Goal: Task Accomplishment & Management: Manage account settings

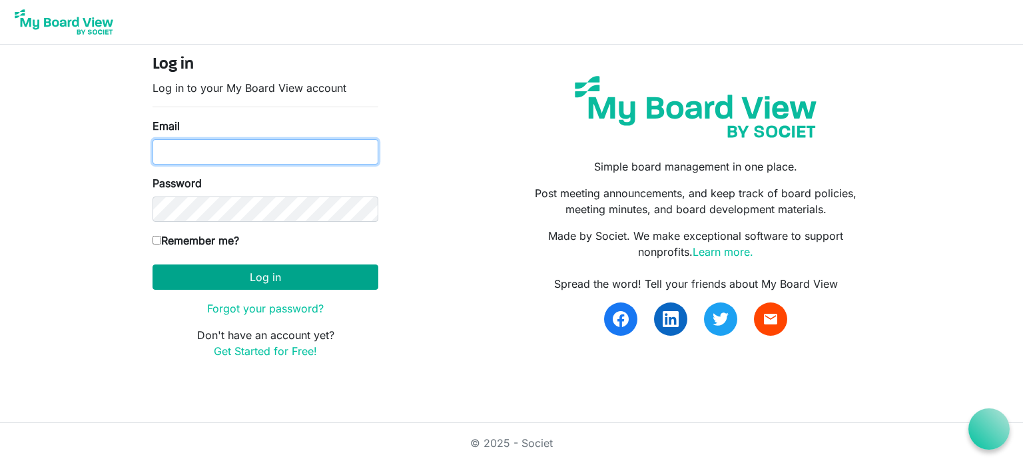
type input "maria@elkharthumanesociety.org"
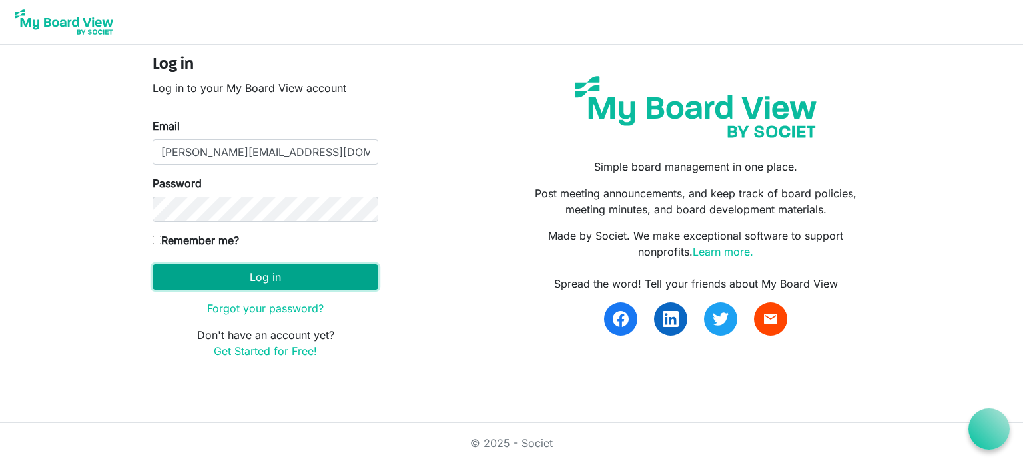
click at [192, 274] on button "Log in" at bounding box center [265, 276] width 226 height 25
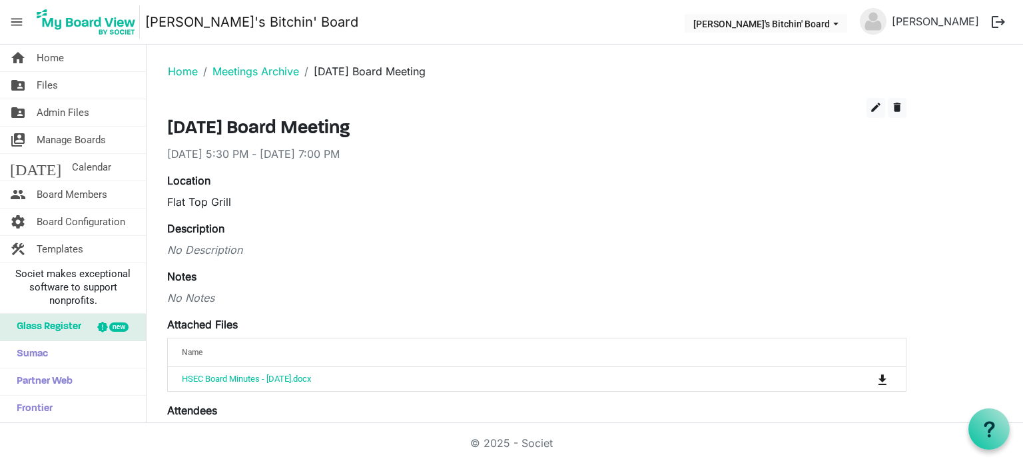
click at [119, 35] on img at bounding box center [86, 21] width 107 height 33
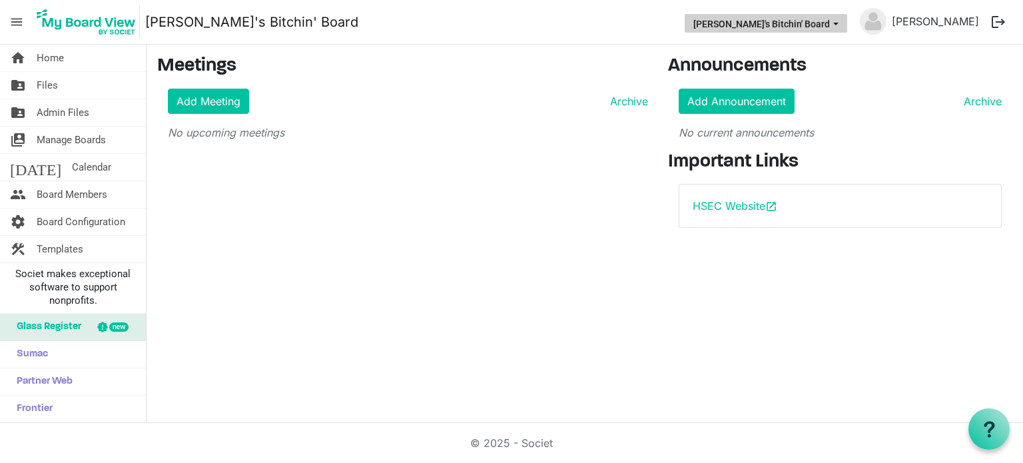
click at [795, 26] on button "Maria's Bitchin' Board" at bounding box center [765, 23] width 162 height 19
click at [650, 33] on nav "menu Maria's Bitchin' Board Maria's Bitchin' Board Maria Waltersdorf logout" at bounding box center [511, 22] width 1023 height 45
click at [29, 21] on nav "menu Maria's Bitchin' Board Maria's Bitchin' Board Maria Waltersdorf logout" at bounding box center [511, 22] width 1023 height 45
click at [22, 16] on span "menu" at bounding box center [16, 21] width 25 height 25
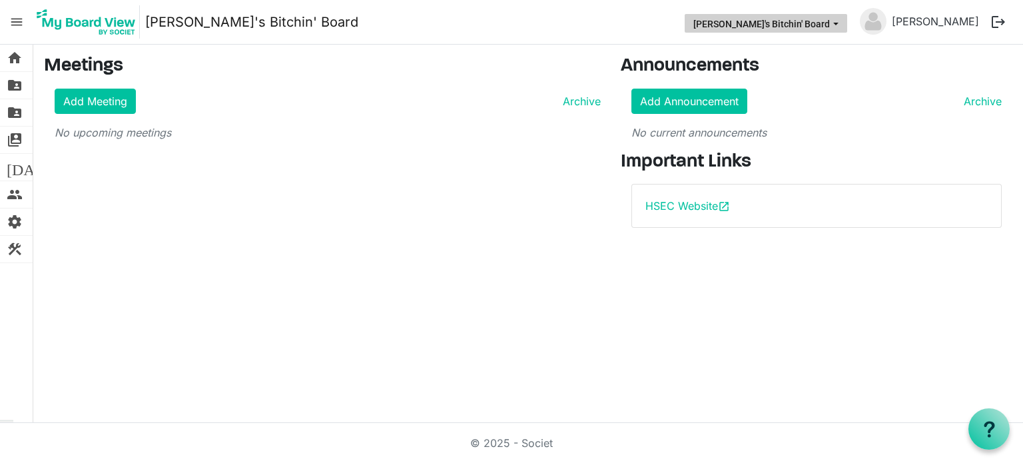
click at [787, 25] on button "Maria's Bitchin' Board" at bounding box center [765, 23] width 162 height 19
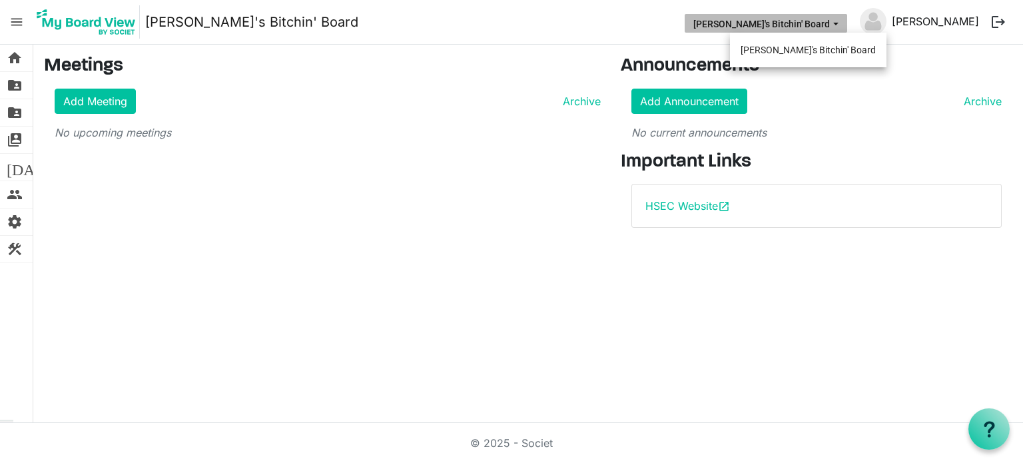
click at [952, 33] on link "[PERSON_NAME]" at bounding box center [935, 21] width 98 height 27
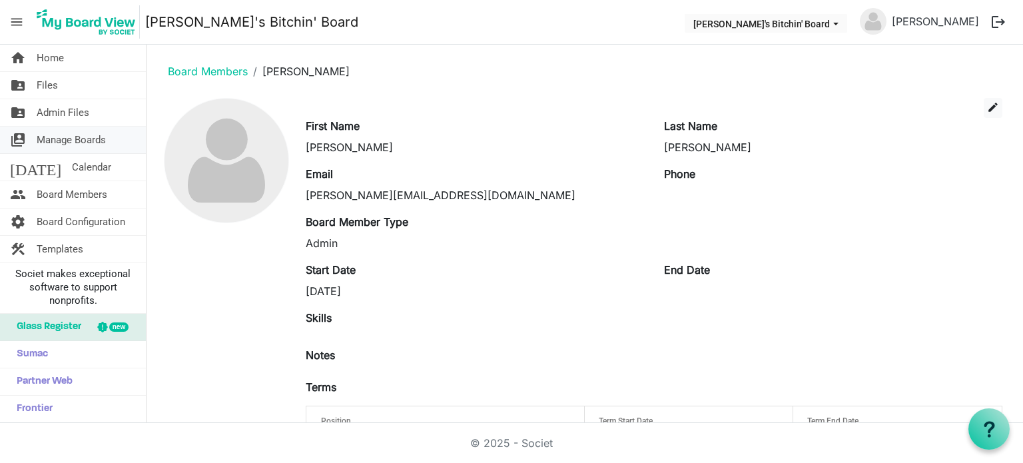
click at [33, 134] on link "switch_account Manage Boards" at bounding box center [73, 139] width 146 height 27
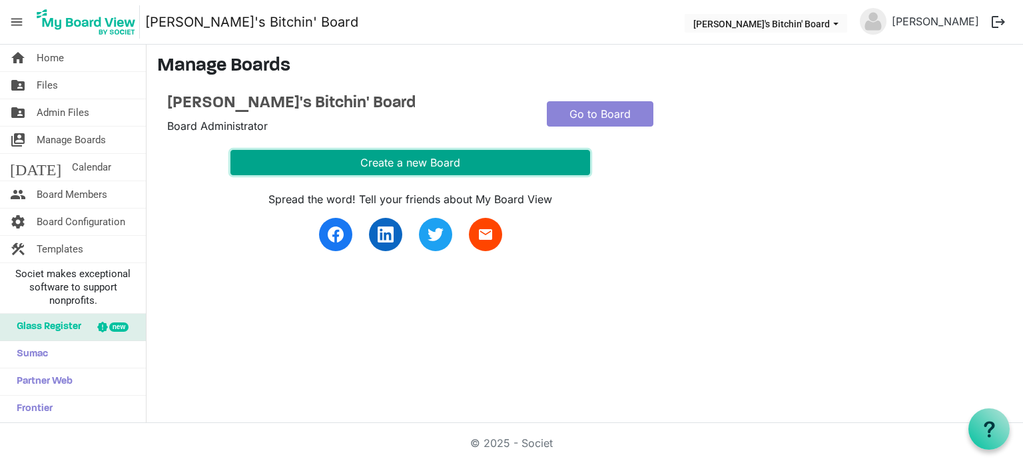
click at [437, 152] on button "Create a new Board" at bounding box center [409, 162] width 359 height 25
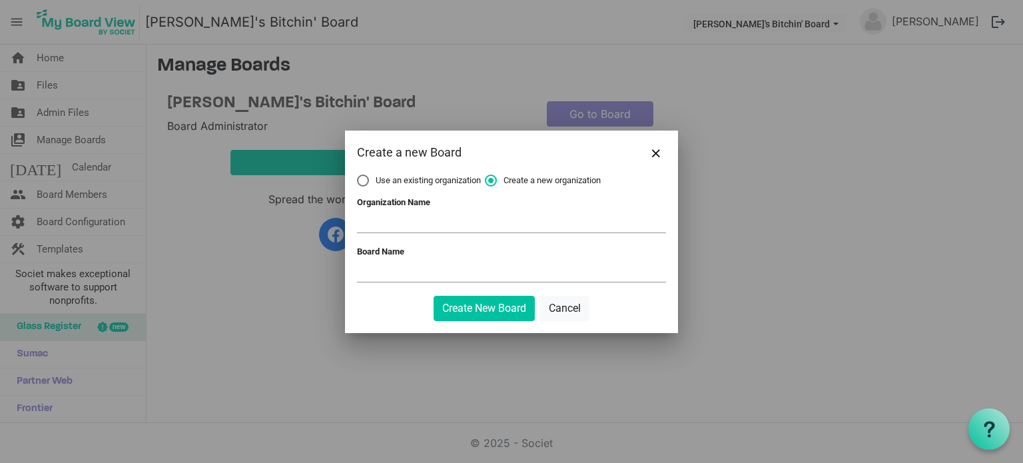
click at [393, 228] on input "Organization Name" at bounding box center [511, 222] width 309 height 20
type input "Humane Society of Elkhart County"
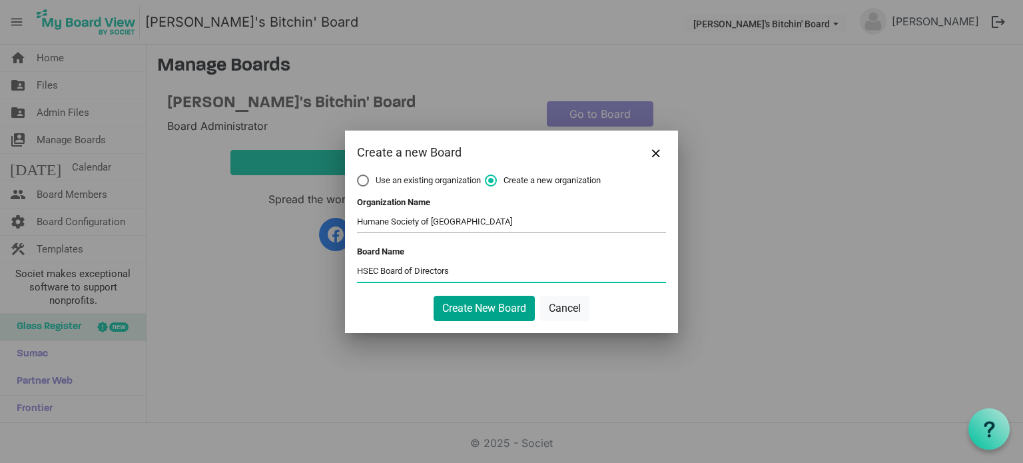
type input "HSEC Board of Directors"
click at [487, 306] on button "Create New Board" at bounding box center [483, 308] width 101 height 25
click at [496, 303] on button "Create New Board" at bounding box center [483, 308] width 101 height 25
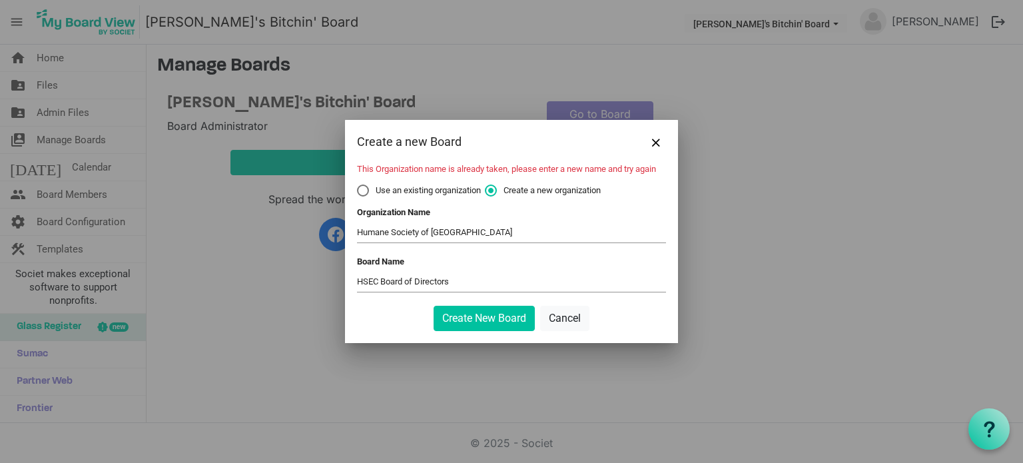
click at [431, 184] on span "Use an existing organization" at bounding box center [419, 190] width 124 height 12
click at [357, 184] on input "Use an existing organization" at bounding box center [357, 184] width 1 height 1
radio input "true"
click at [452, 232] on span at bounding box center [511, 232] width 309 height 21
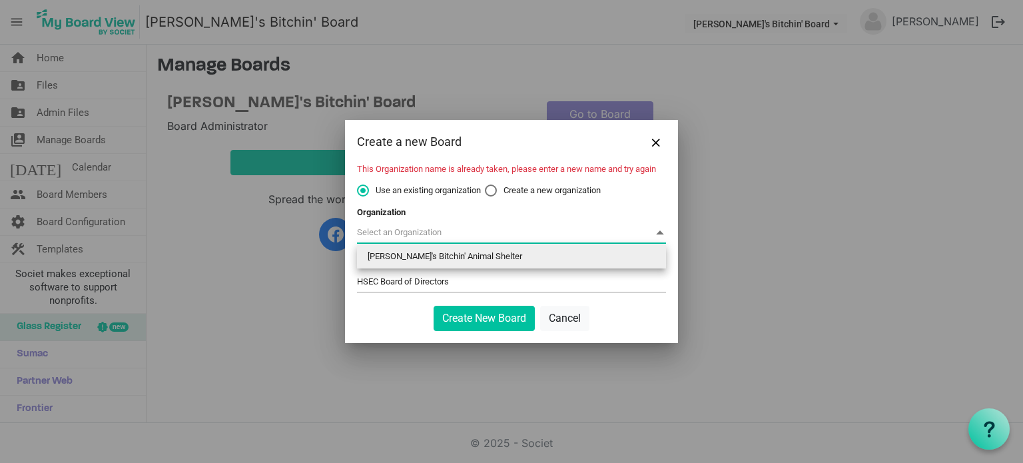
click at [476, 211] on div "Organization" at bounding box center [511, 226] width 309 height 39
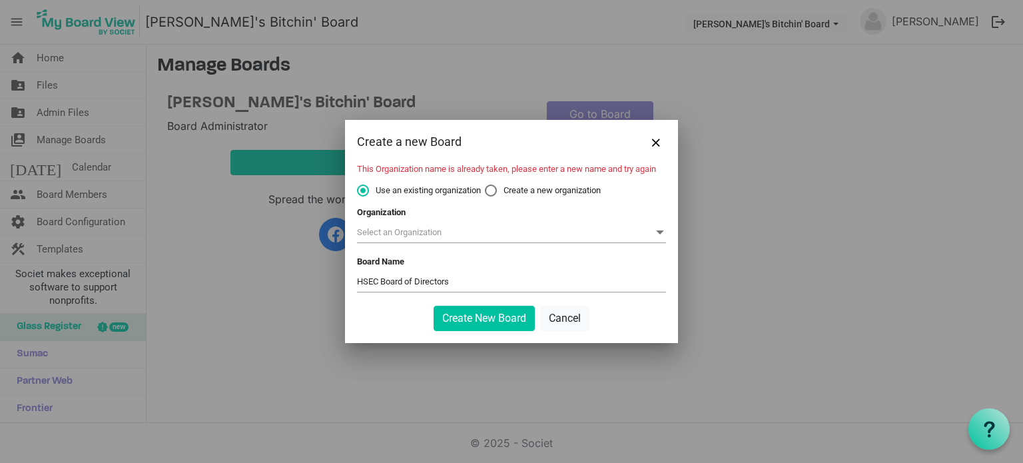
click at [498, 194] on span "Create a new organization" at bounding box center [543, 190] width 116 height 12
click at [485, 185] on input "Create a new organization" at bounding box center [485, 184] width 1 height 1
radio input "true"
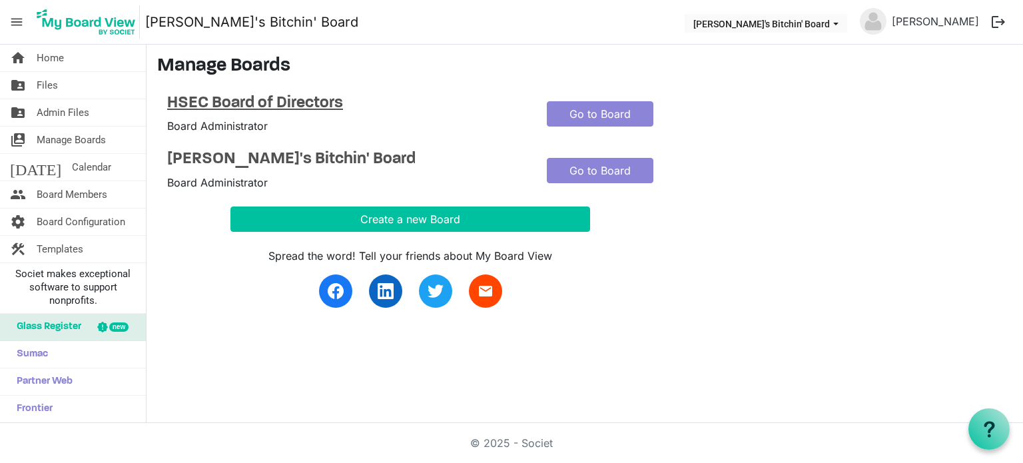
click at [266, 105] on h4 "HSEC Board of Directors" at bounding box center [346, 103] width 359 height 19
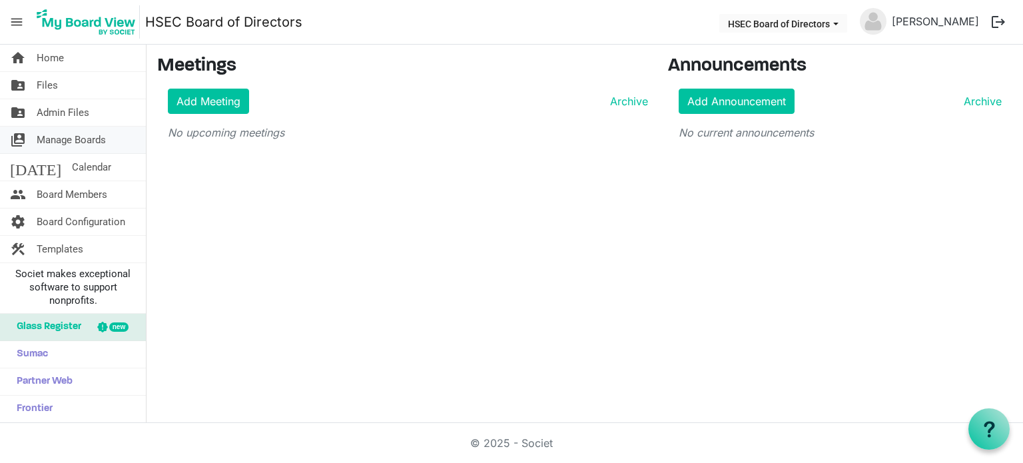
click at [80, 140] on span "Manage Boards" at bounding box center [71, 139] width 69 height 27
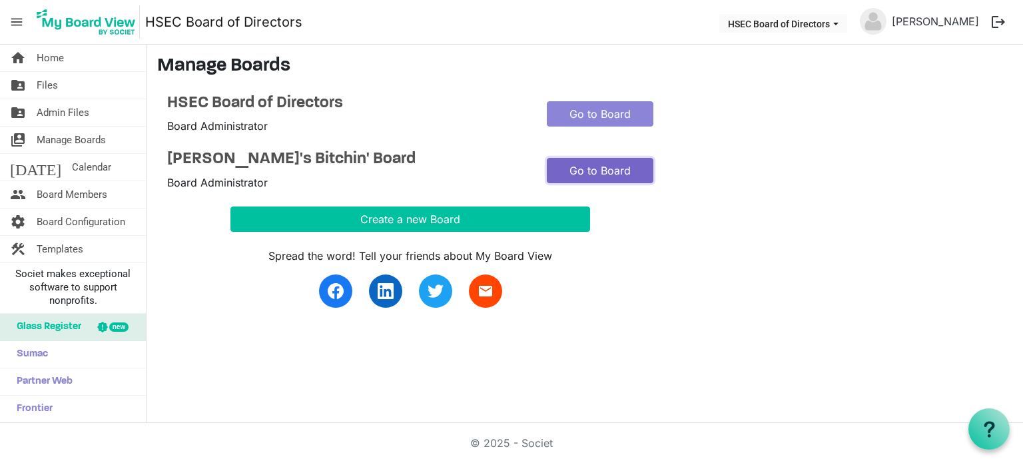
click at [583, 167] on link "Go to Board" at bounding box center [600, 170] width 107 height 25
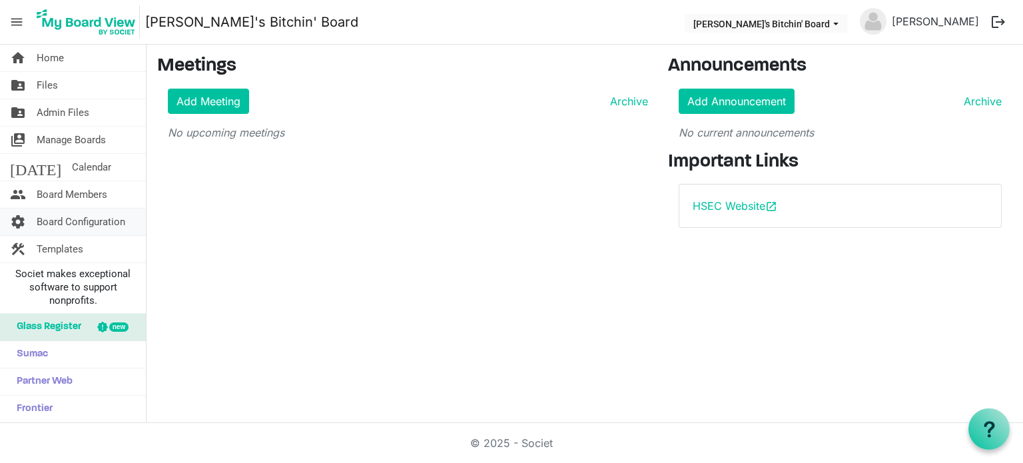
click at [83, 218] on span "Board Configuration" at bounding box center [81, 221] width 89 height 27
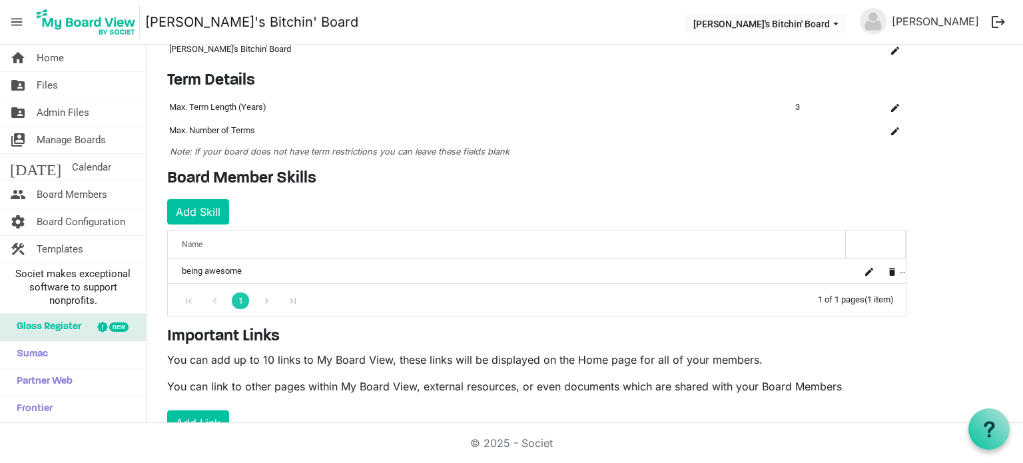
scroll to position [176, 0]
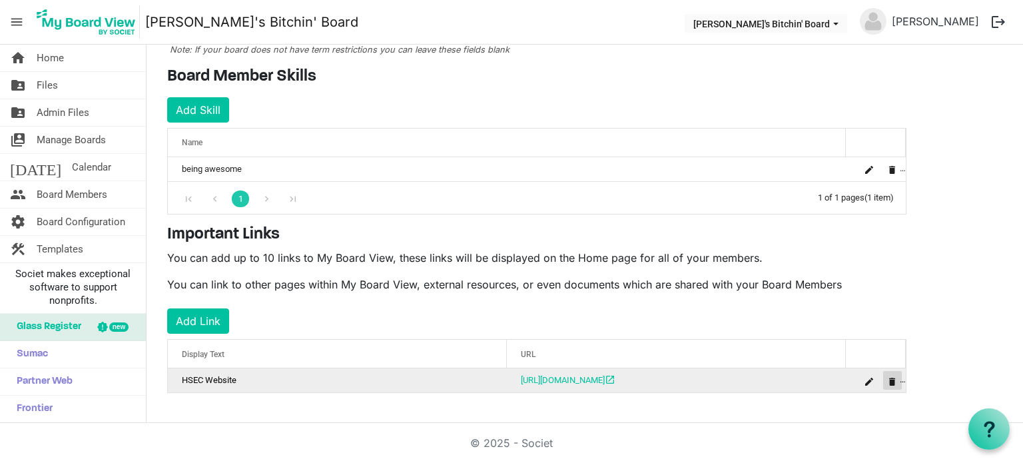
click at [891, 381] on span "is Command column column header" at bounding box center [892, 381] width 8 height 8
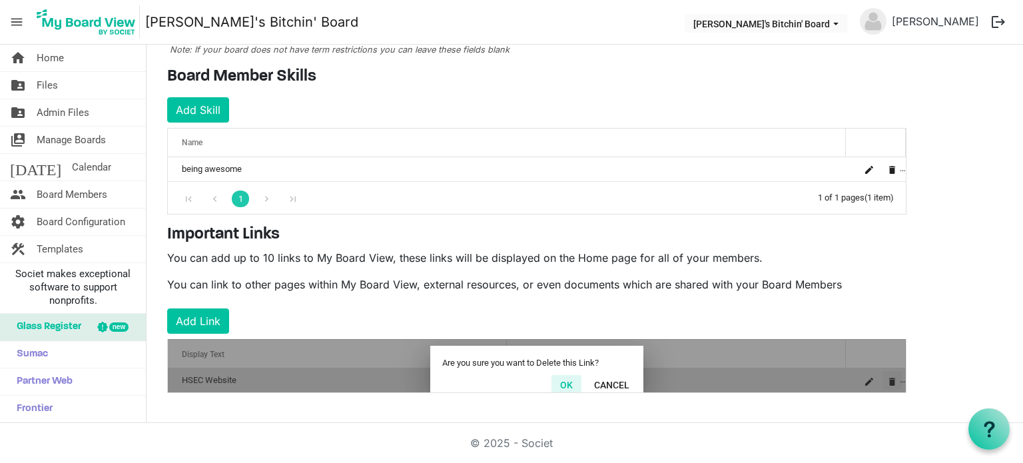
scroll to position [1, 0]
click at [567, 385] on button "OK" at bounding box center [566, 383] width 30 height 19
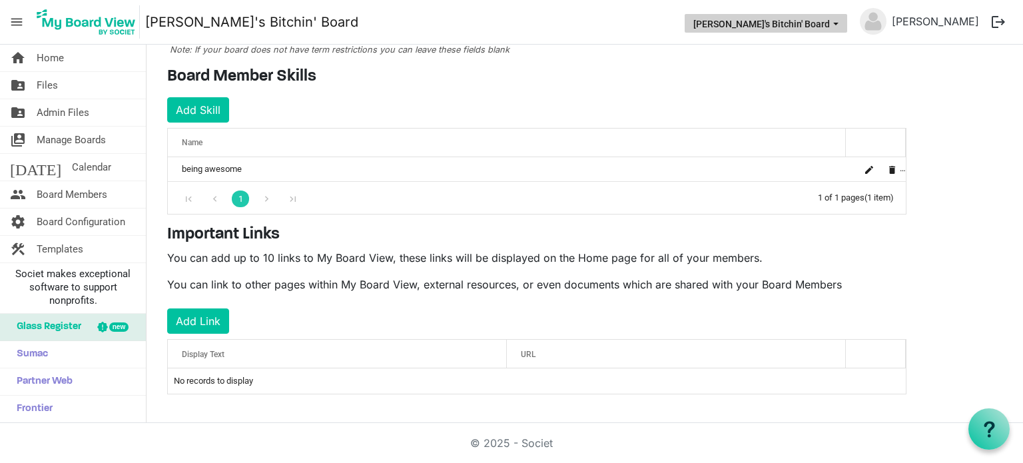
click at [767, 15] on button "Maria's Bitchin' Board" at bounding box center [765, 23] width 162 height 19
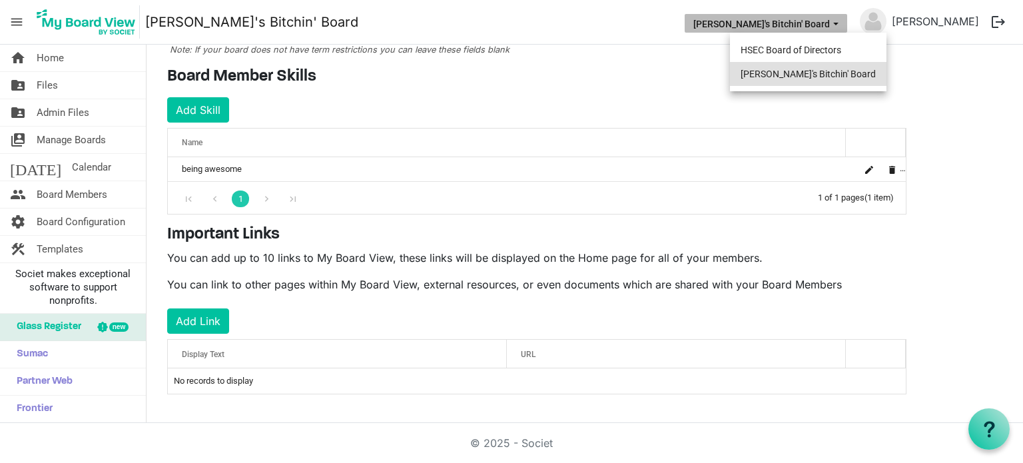
click at [793, 77] on li "Maria's Bitchin' Board" at bounding box center [808, 74] width 156 height 24
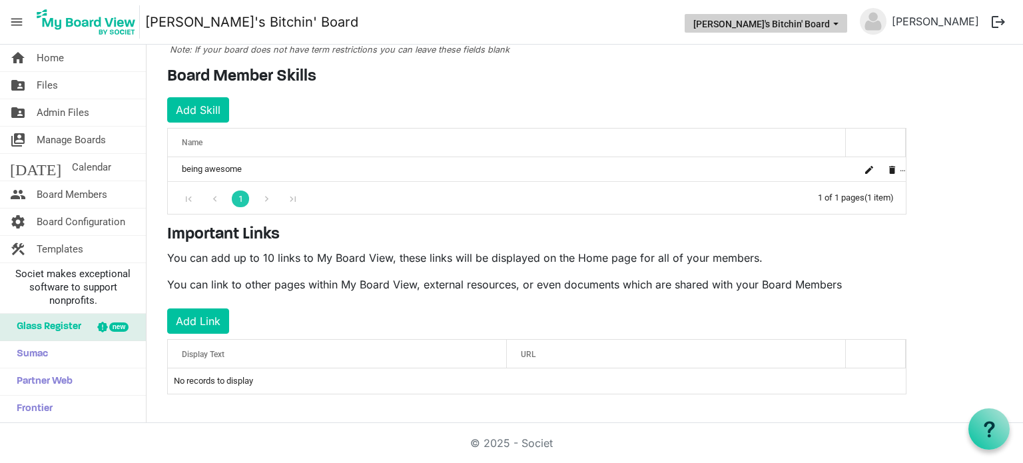
click at [790, 23] on button "Maria's Bitchin' Board" at bounding box center [765, 23] width 162 height 19
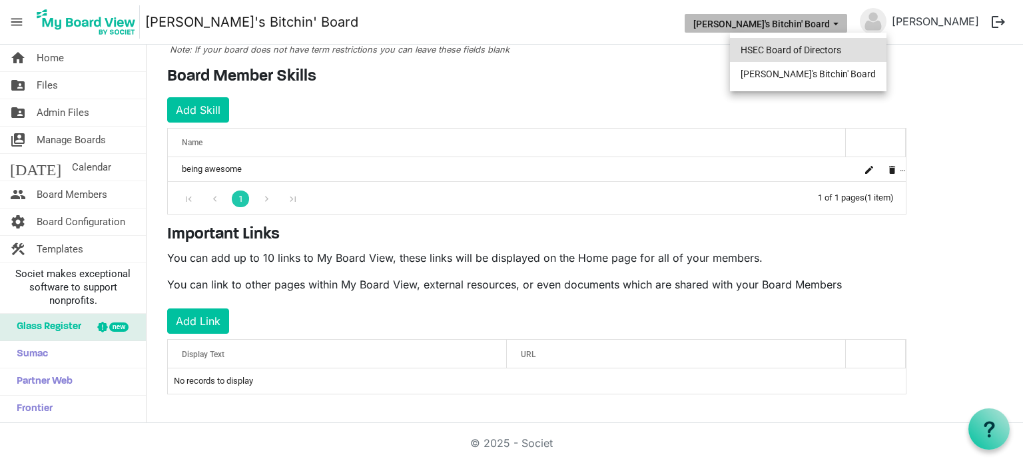
click at [792, 58] on li "HSEC Board of Directors" at bounding box center [808, 50] width 156 height 24
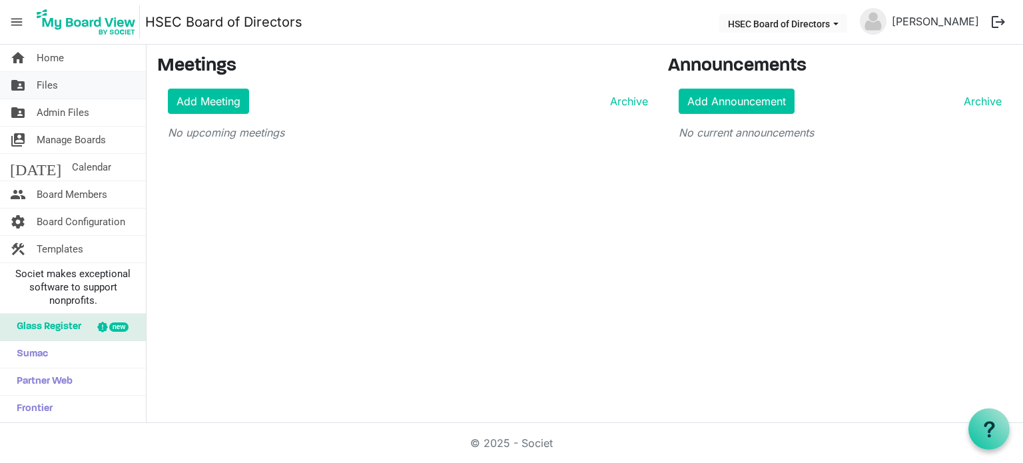
click at [59, 90] on link "folder_shared Files" at bounding box center [73, 85] width 146 height 27
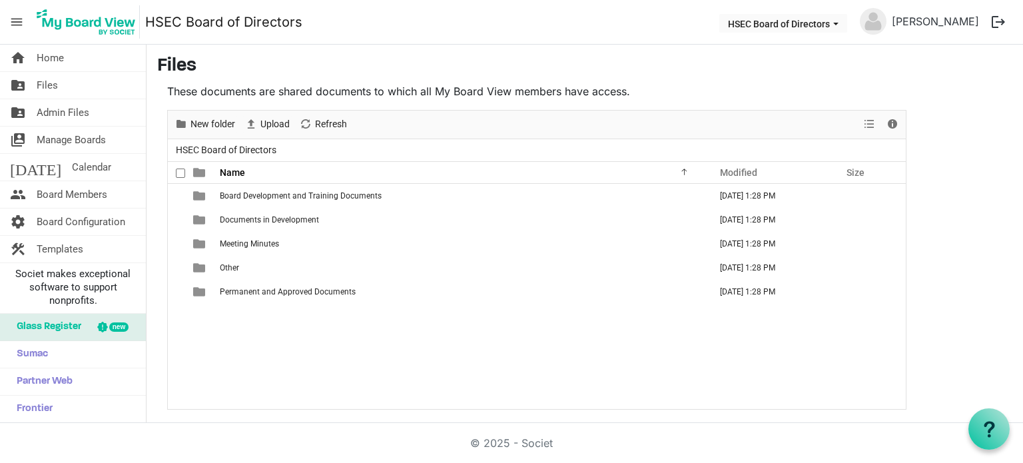
click at [179, 168] on span at bounding box center [180, 172] width 9 height 9
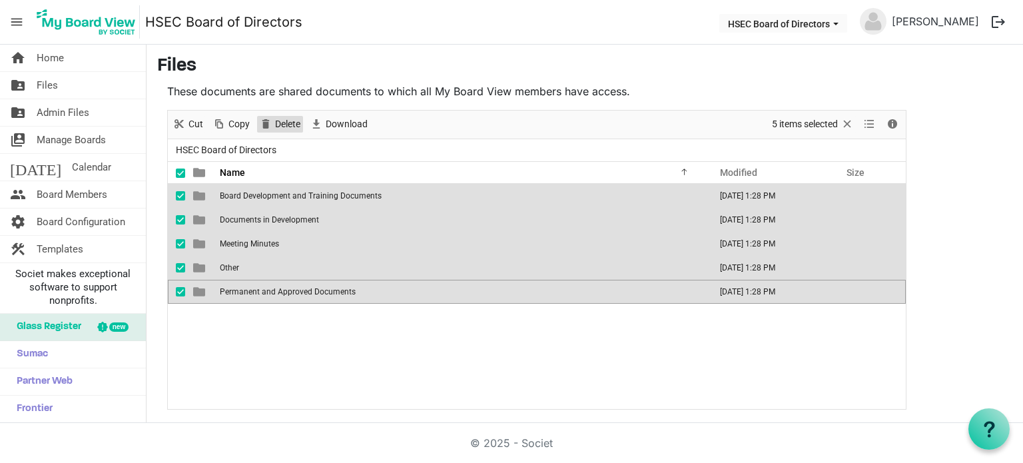
click at [302, 124] on button "Delete" at bounding box center [280, 124] width 46 height 17
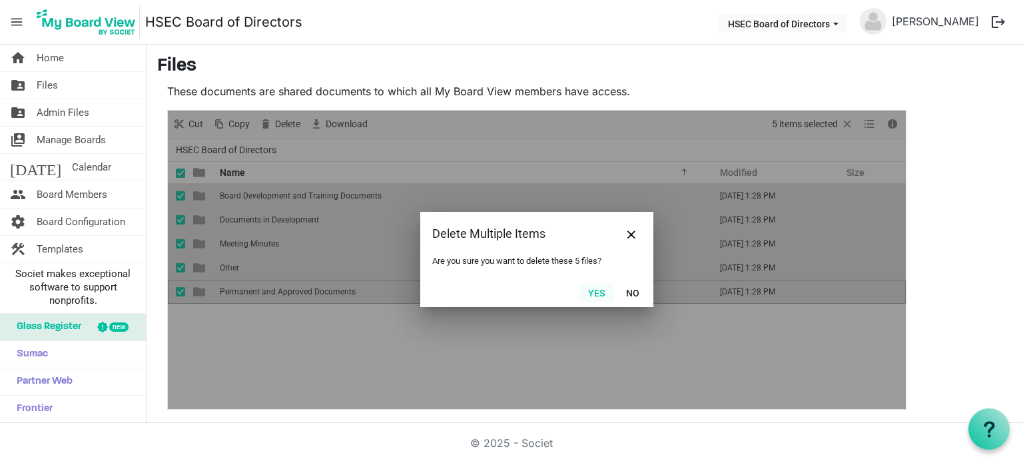
click at [594, 286] on button "Yes" at bounding box center [596, 292] width 34 height 19
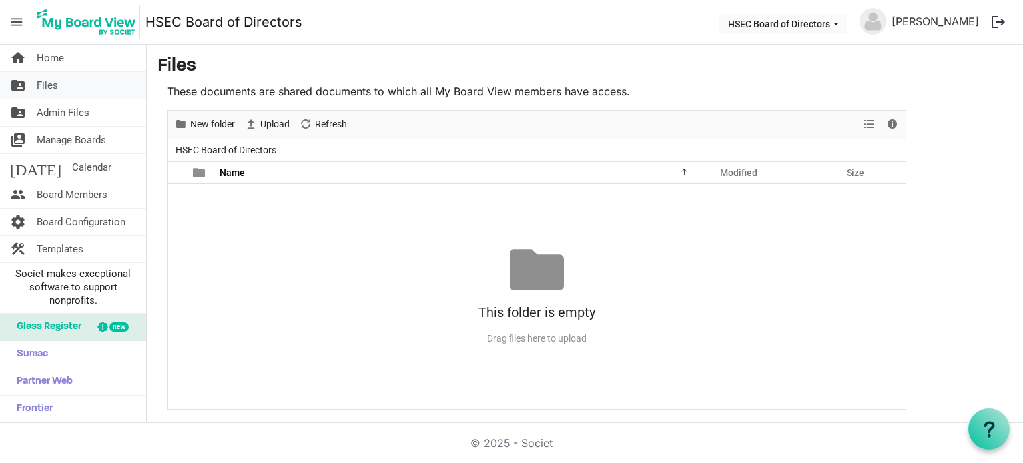
click at [95, 93] on link "folder_shared Files" at bounding box center [73, 85] width 146 height 27
click at [87, 105] on span "Admin Files" at bounding box center [63, 112] width 53 height 27
click at [81, 141] on span "Manage Boards" at bounding box center [71, 139] width 69 height 27
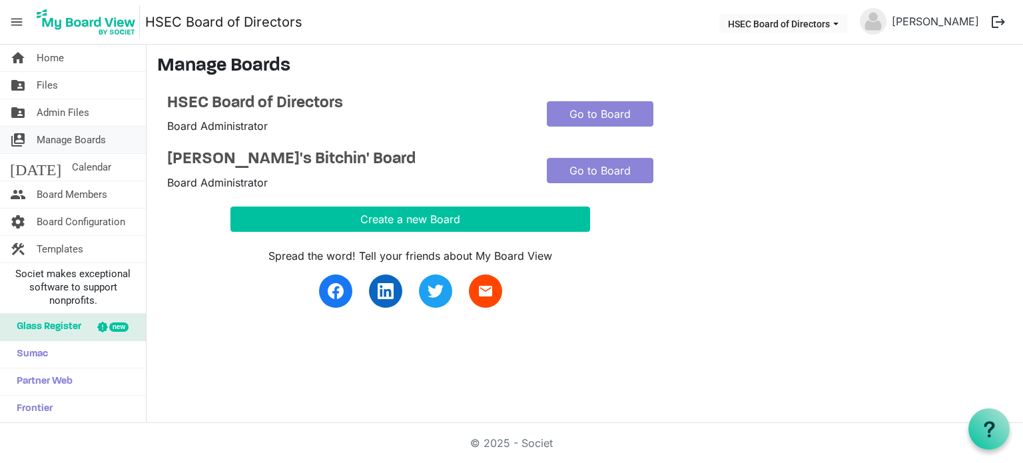
click at [90, 138] on span "Manage Boards" at bounding box center [71, 139] width 69 height 27
click at [97, 212] on span "Board Configuration" at bounding box center [81, 221] width 89 height 27
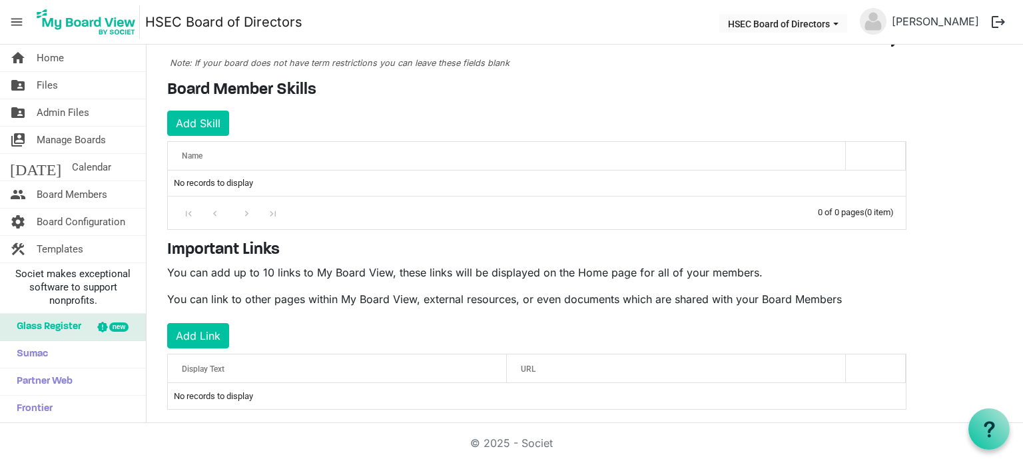
scroll to position [181, 0]
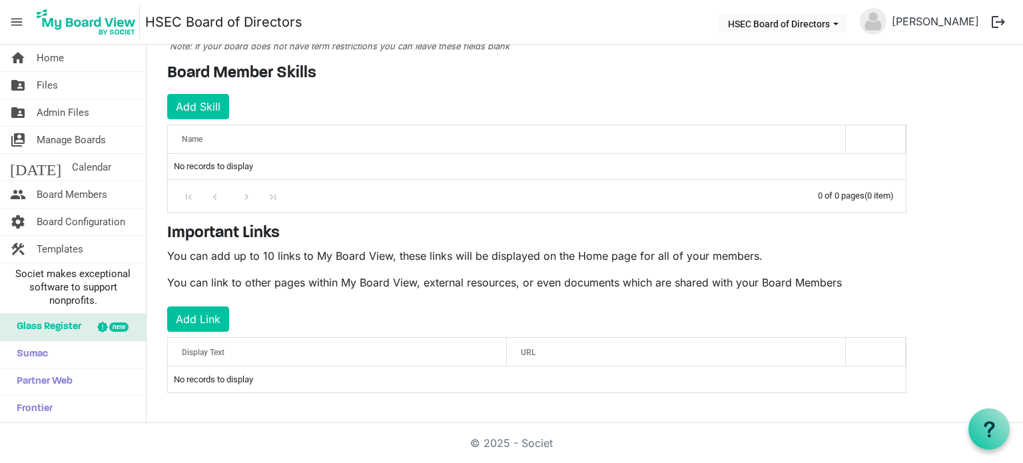
click at [226, 67] on h4 "Board Member Skills" at bounding box center [536, 73] width 739 height 19
click at [409, 170] on td "No records to display" at bounding box center [537, 166] width 738 height 25
click at [202, 109] on button "Add Skill" at bounding box center [198, 106] width 62 height 25
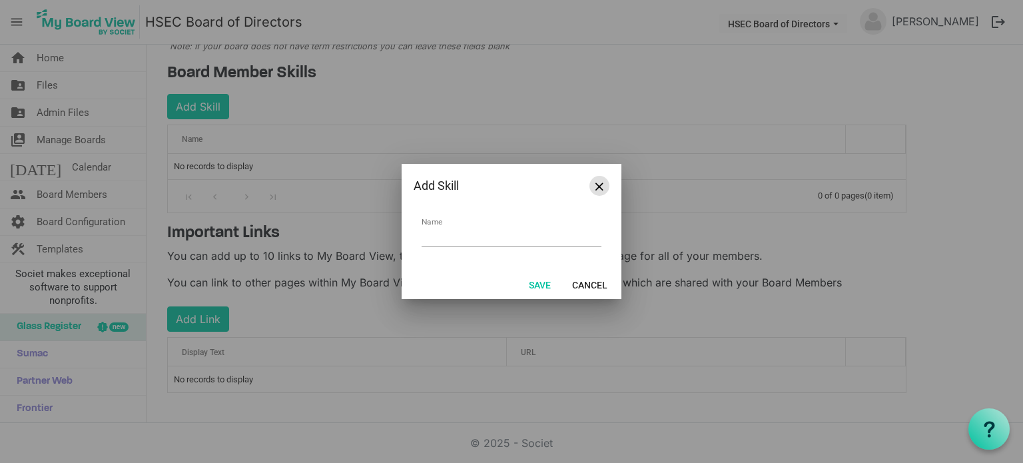
click at [596, 186] on span "Close" at bounding box center [599, 186] width 8 height 8
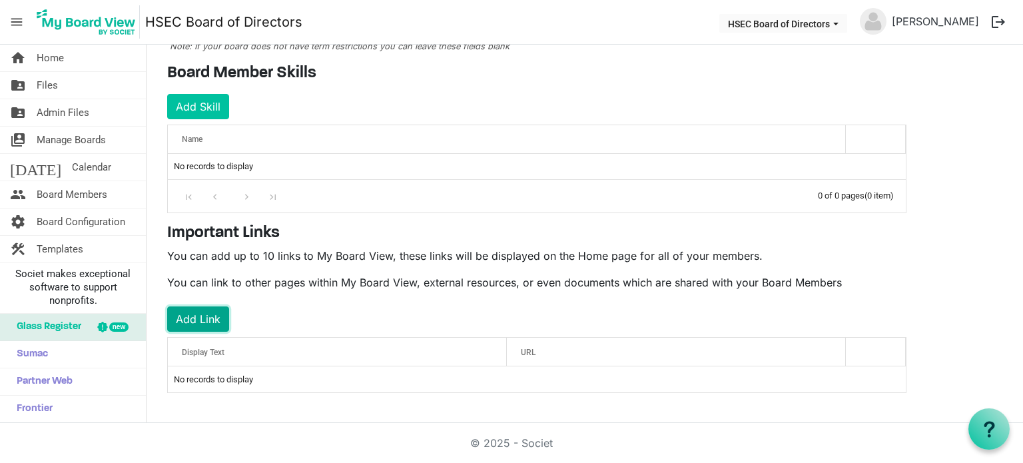
click at [214, 310] on button "Add Link" at bounding box center [198, 318] width 62 height 25
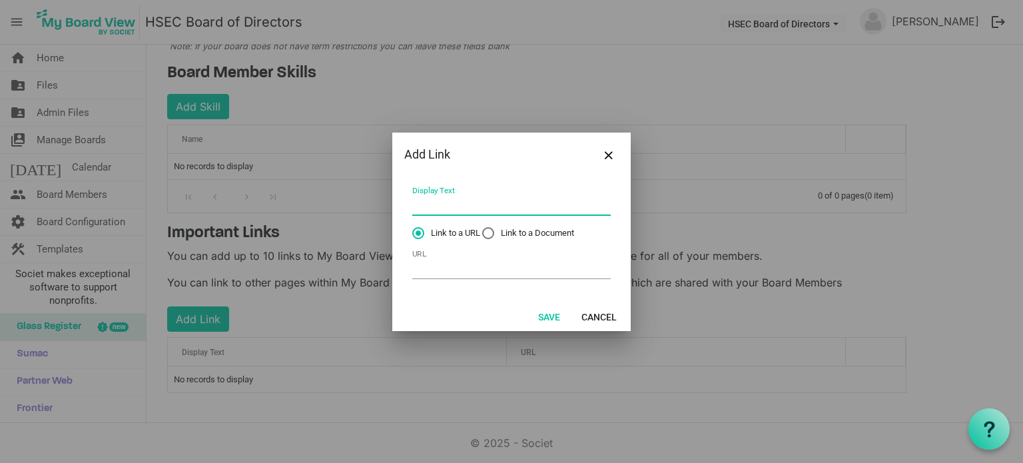
click at [461, 202] on input "Display Text" at bounding box center [511, 205] width 198 height 21
type input "HSEC Website"
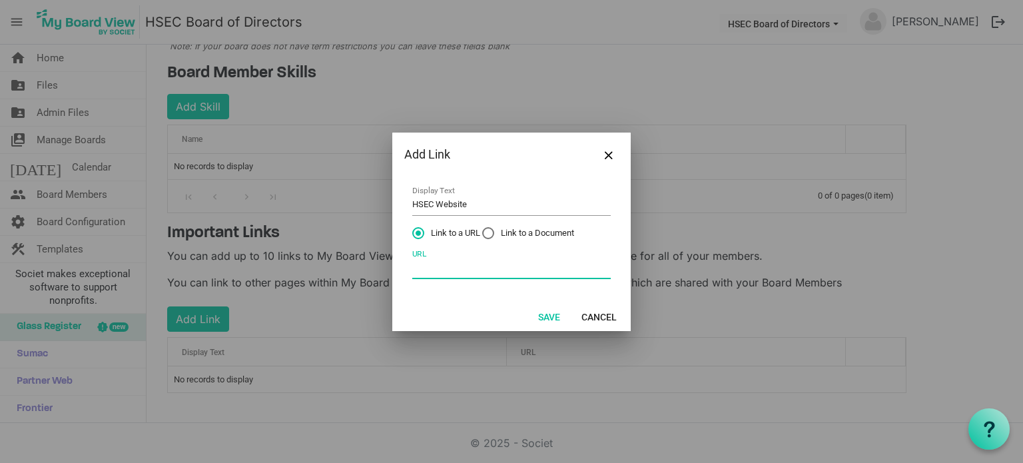
click at [516, 274] on input "URL" at bounding box center [511, 268] width 198 height 21
paste input "https://elkharthumanesociety.org/"
type input "https://elkharthumanesociety.org/"
click at [543, 310] on button "Save" at bounding box center [548, 316] width 39 height 19
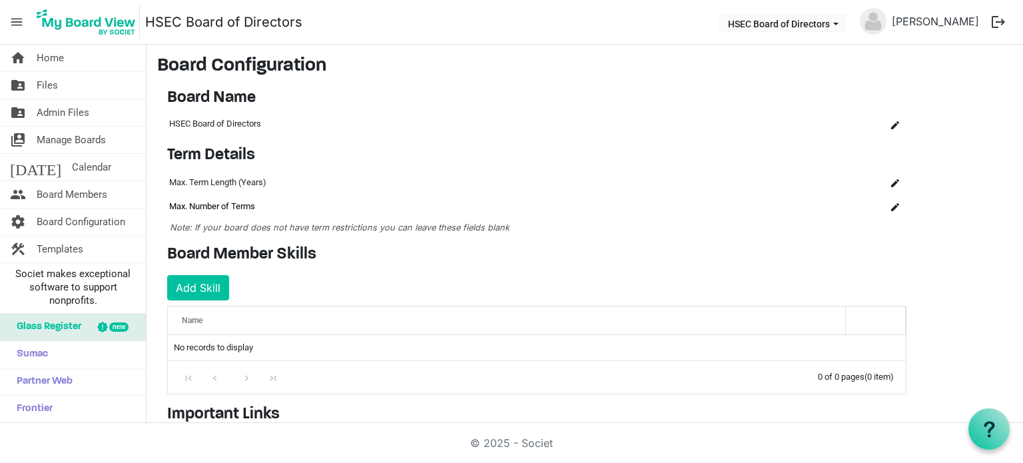
scroll to position [179, 0]
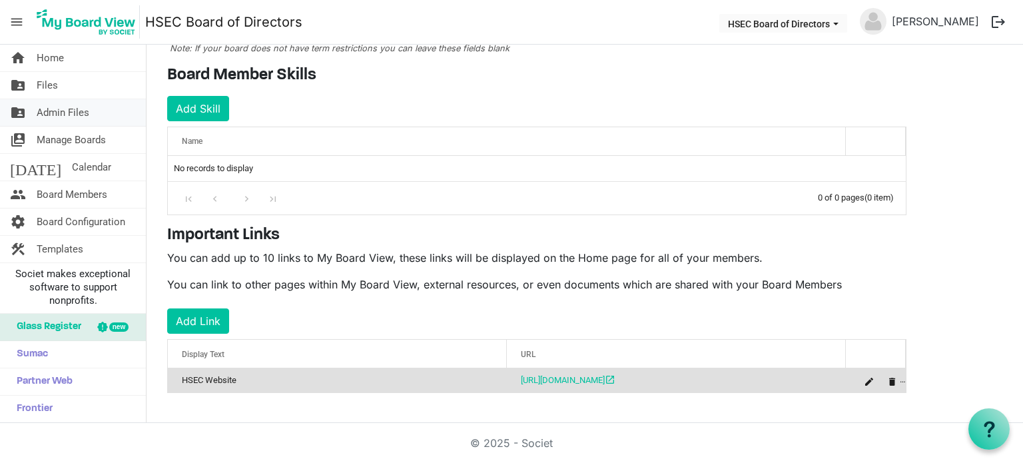
click at [53, 111] on span "Admin Files" at bounding box center [63, 112] width 53 height 27
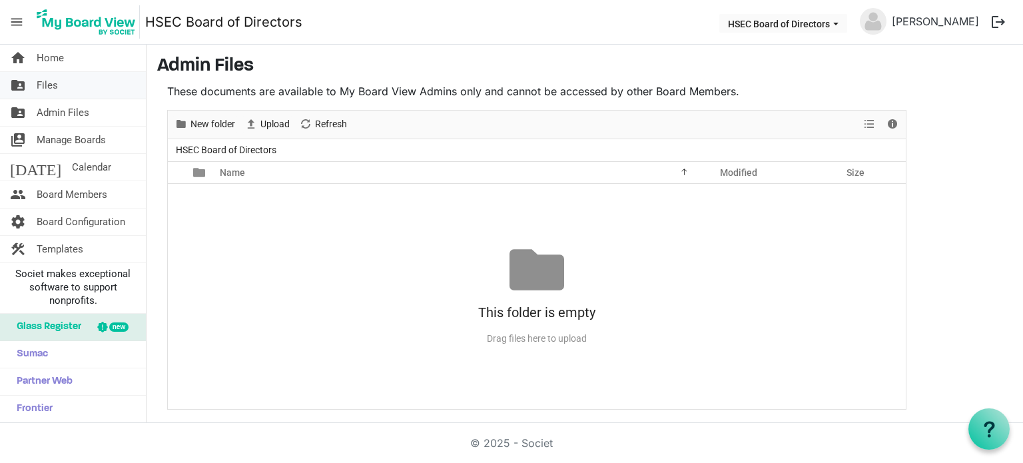
click at [72, 87] on link "folder_shared Files" at bounding box center [73, 85] width 146 height 27
click at [89, 55] on link "home Home" at bounding box center [73, 58] width 146 height 27
